Goal: Information Seeking & Learning: Stay updated

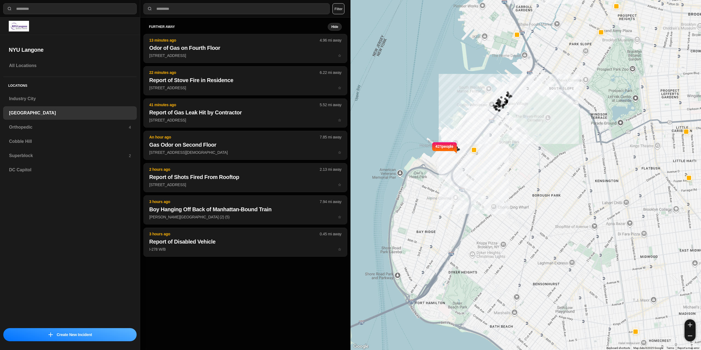
select select "*"
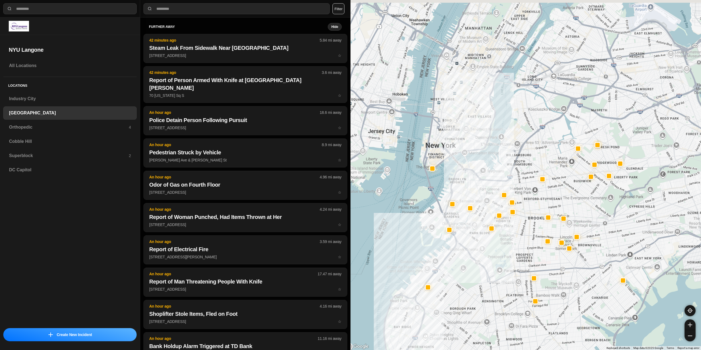
drag, startPoint x: 557, startPoint y: 151, endPoint x: 511, endPoint y: 264, distance: 122.0
click at [497, 302] on div at bounding box center [526, 175] width 351 height 350
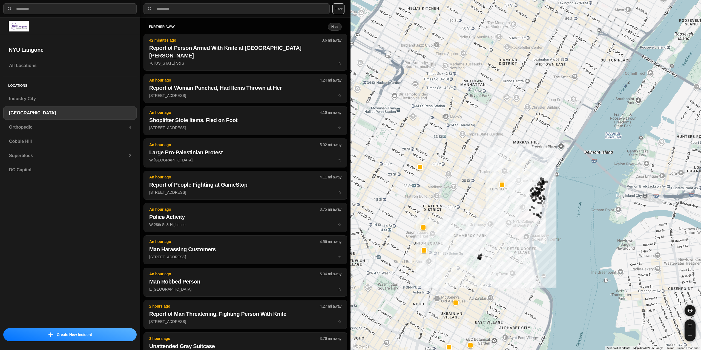
drag, startPoint x: 471, startPoint y: 53, endPoint x: 523, endPoint y: 183, distance: 140.2
click at [523, 183] on div "421 people" at bounding box center [526, 175] width 351 height 350
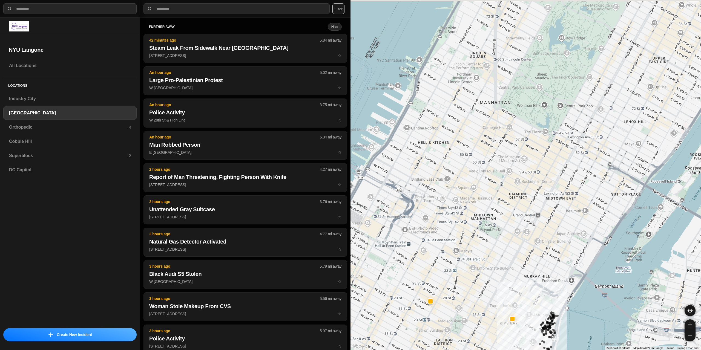
click at [487, 270] on div "421 people" at bounding box center [526, 175] width 351 height 350
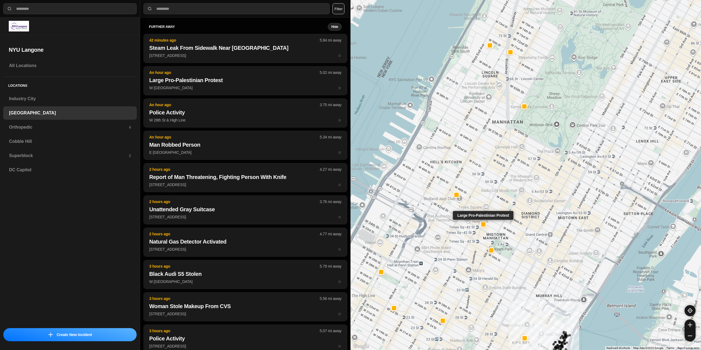
click at [483, 224] on div at bounding box center [483, 224] width 4 height 4
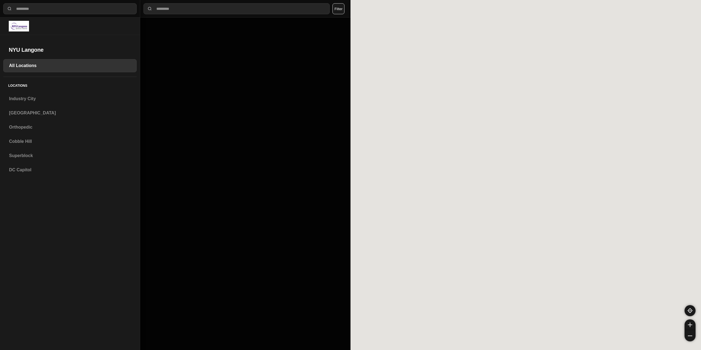
select select "*"
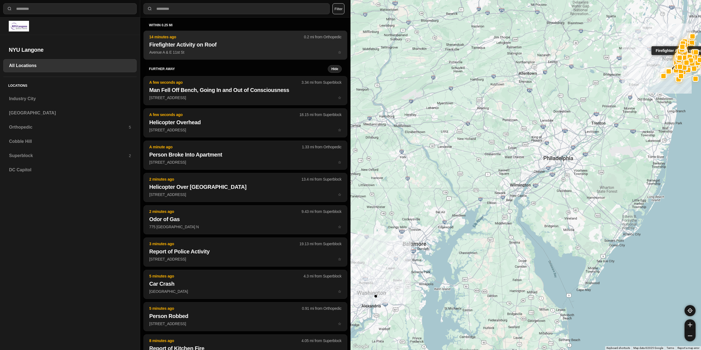
click at [228, 48] on button "14 minutes ago 0.2 mi from Orthopedic Firefighter Activity on Roof Avenue A & E…" at bounding box center [246, 45] width 204 height 29
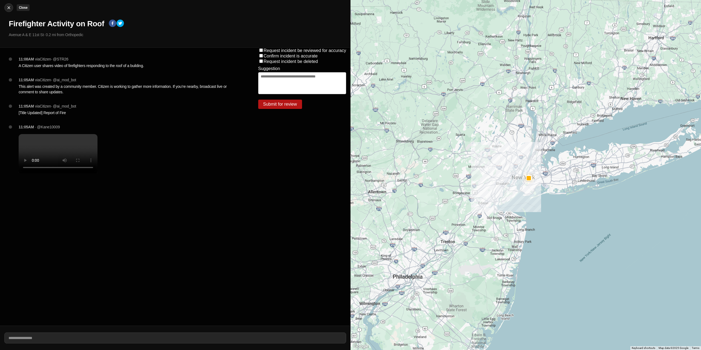
click at [8, 9] on img at bounding box center [8, 7] width 5 height 5
select select "*"
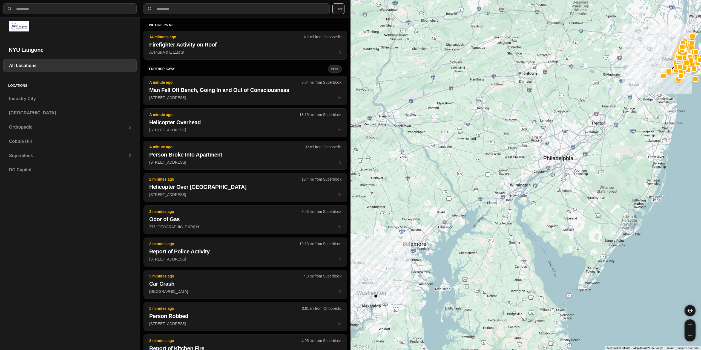
click at [453, 275] on div at bounding box center [526, 175] width 351 height 350
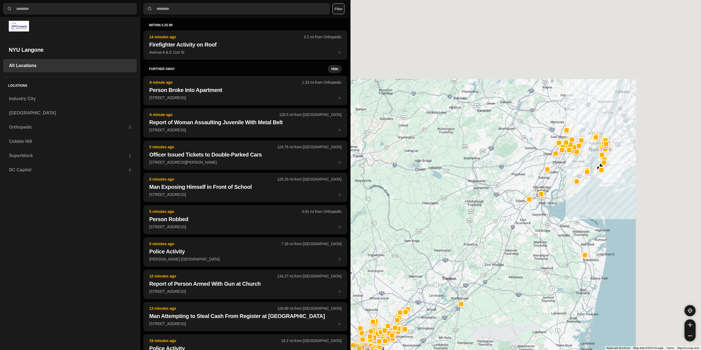
drag, startPoint x: 632, startPoint y: 67, endPoint x: 494, endPoint y: 215, distance: 202.0
click at [494, 215] on div at bounding box center [526, 175] width 351 height 350
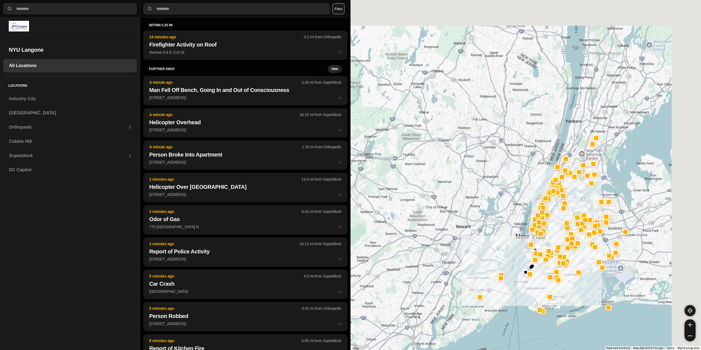
click at [504, 234] on div at bounding box center [526, 175] width 351 height 350
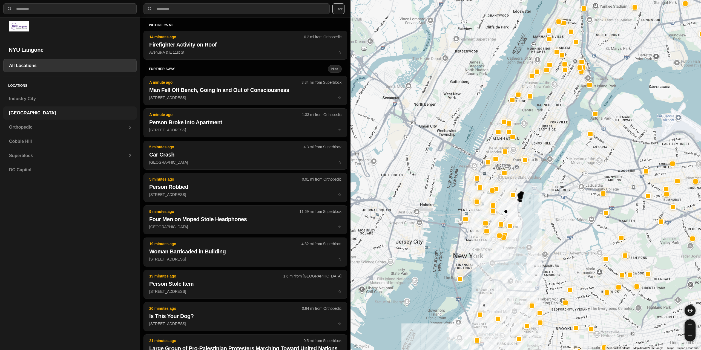
click at [33, 111] on h3 "[GEOGRAPHIC_DATA]" at bounding box center [70, 113] width 122 height 7
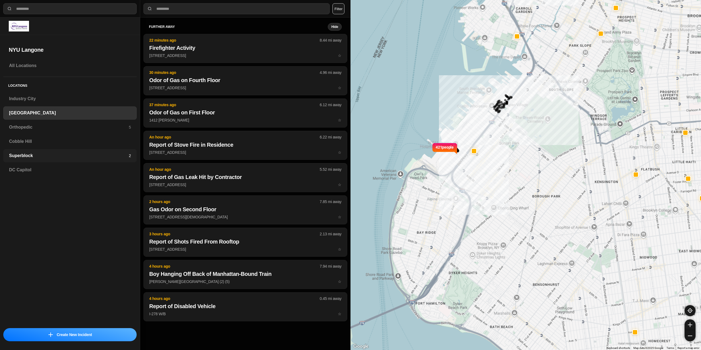
click at [31, 156] on h3 "Superblock" at bounding box center [69, 156] width 120 height 7
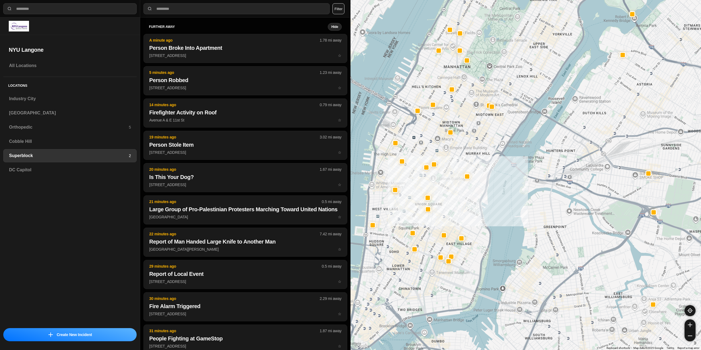
drag, startPoint x: 489, startPoint y: 231, endPoint x: 462, endPoint y: 194, distance: 45.9
click at [462, 194] on div at bounding box center [526, 175] width 351 height 350
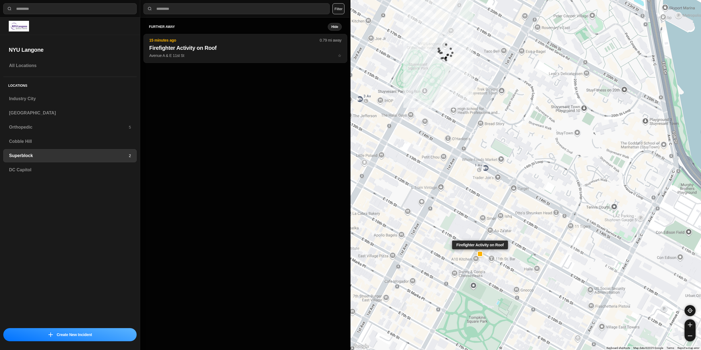
click at [480, 253] on div at bounding box center [480, 254] width 4 height 4
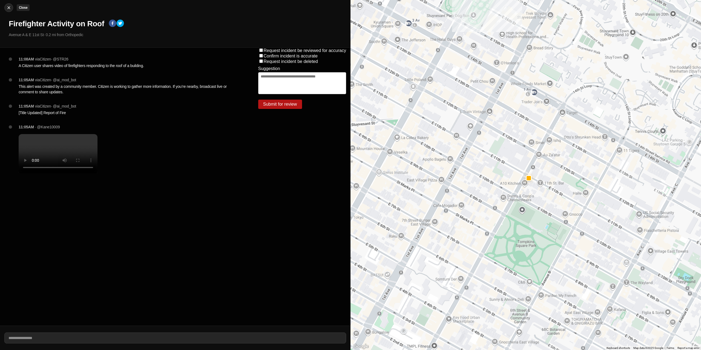
click at [7, 8] on img at bounding box center [8, 7] width 5 height 5
select select "*"
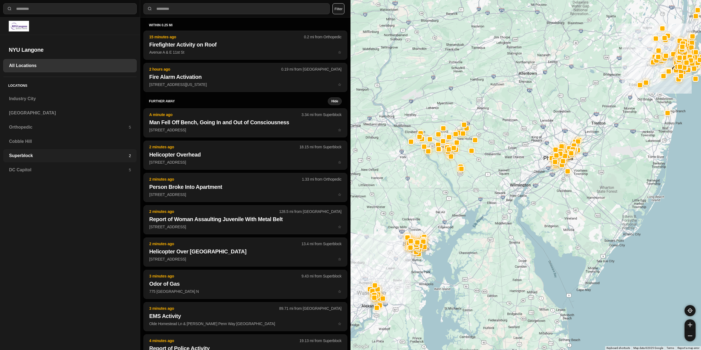
click at [36, 150] on div "Superblock 2" at bounding box center [69, 155] width 133 height 13
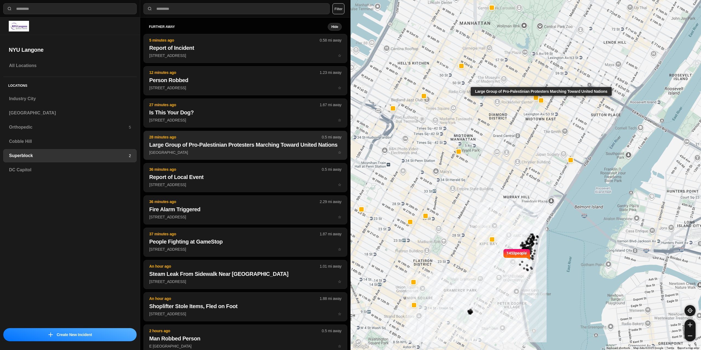
click at [192, 149] on h2 "Large Group of Pro-Palestinian Protesters Marching Toward United Nations" at bounding box center [245, 145] width 192 height 8
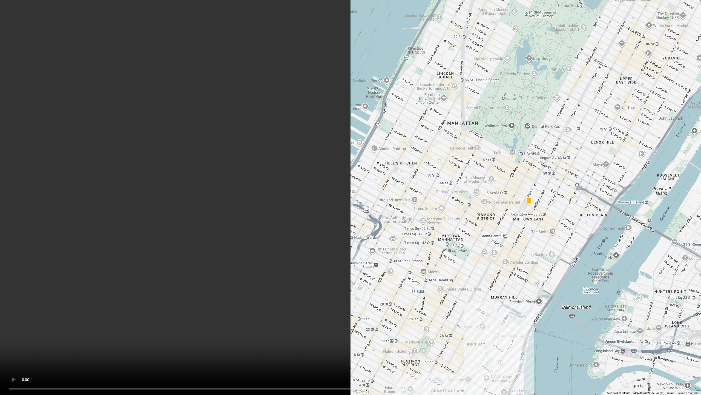
click at [255, 262] on video at bounding box center [350, 197] width 701 height 395
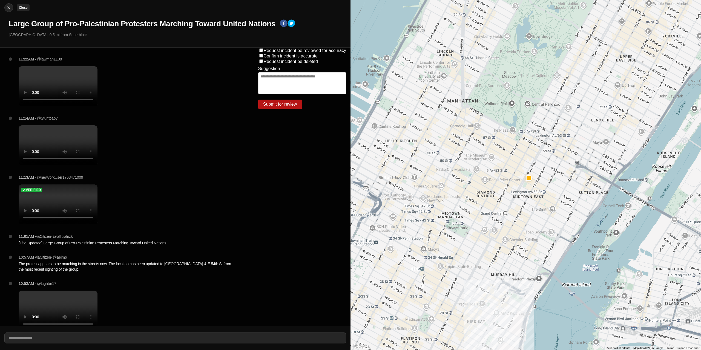
click at [6, 8] on div at bounding box center [9, 7] width 8 height 5
select select "*"
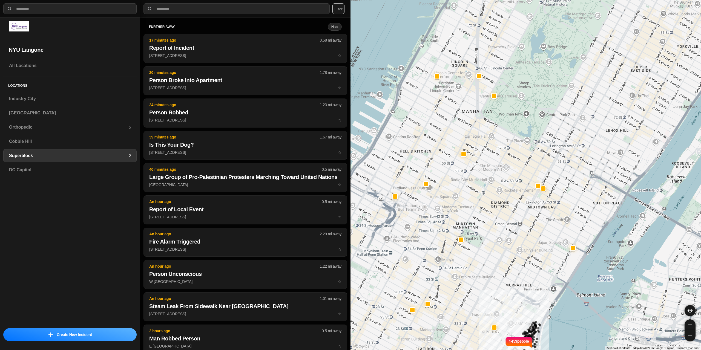
drag, startPoint x: 476, startPoint y: 182, endPoint x: 507, endPoint y: 246, distance: 70.5
click at [507, 246] on div "1453 people" at bounding box center [526, 175] width 351 height 350
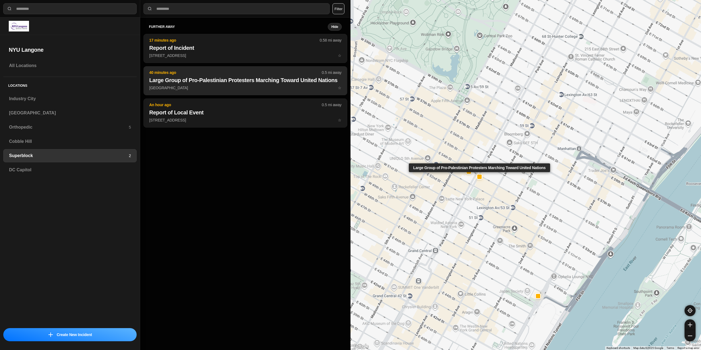
click at [199, 85] on button "40 minutes ago 0.5 mi away Large Group of Pro-Palestinian Protesters Marching T…" at bounding box center [246, 80] width 204 height 29
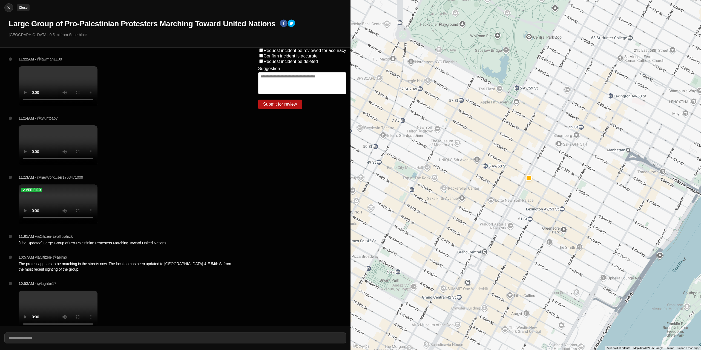
click at [11, 8] on img at bounding box center [8, 7] width 5 height 5
select select "*"
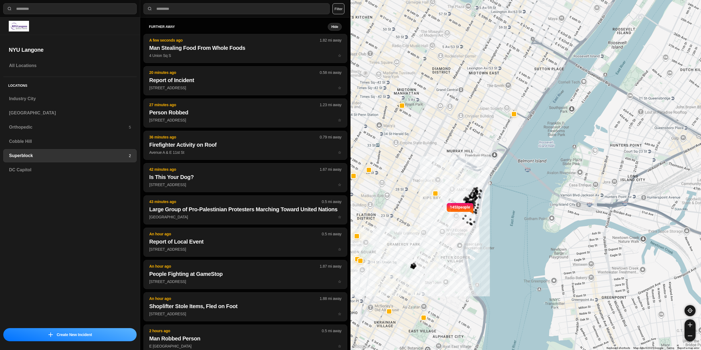
click at [446, 198] on div "1453 people" at bounding box center [526, 175] width 351 height 350
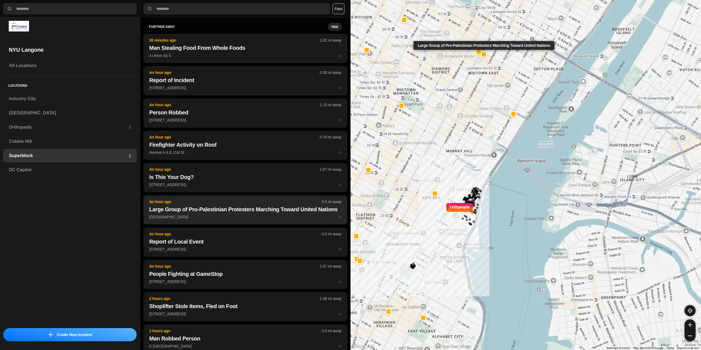
click at [232, 213] on h2 "Large Group of Pro-Palestinian Protesters Marching Toward United Nations" at bounding box center [245, 210] width 192 height 8
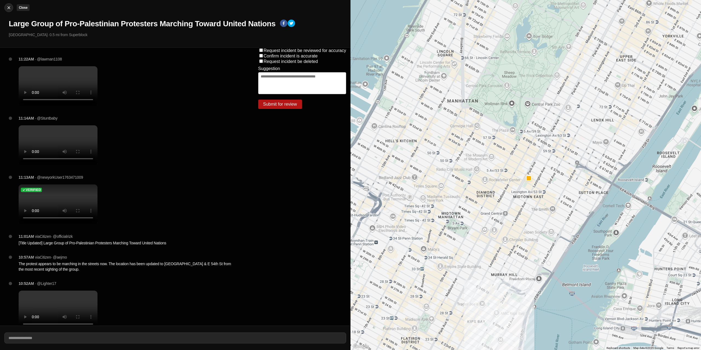
click at [6, 5] on img at bounding box center [8, 7] width 5 height 5
select select "*"
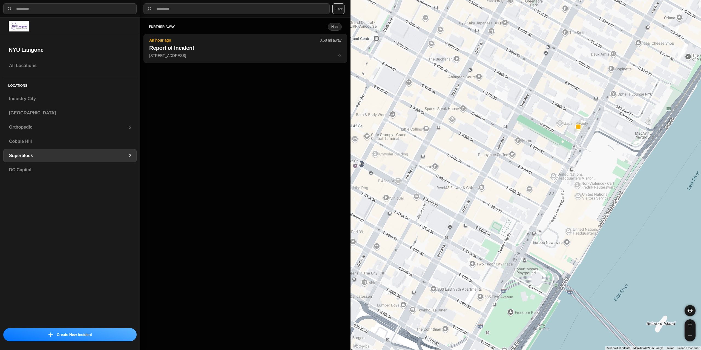
select select "*"
